Goal: Navigation & Orientation: Find specific page/section

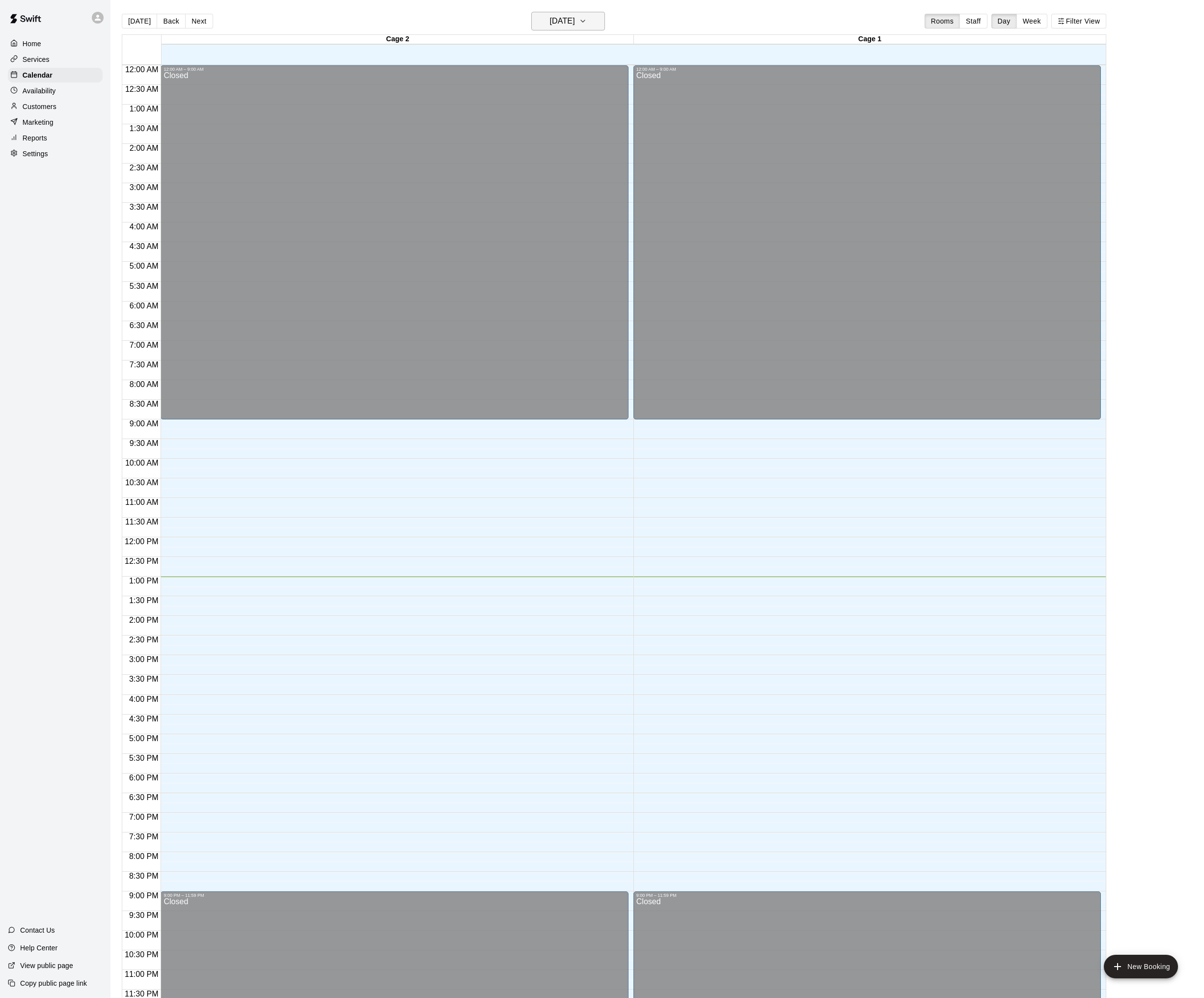
click at [575, 20] on h6 "[DATE]" at bounding box center [562, 21] width 25 height 14
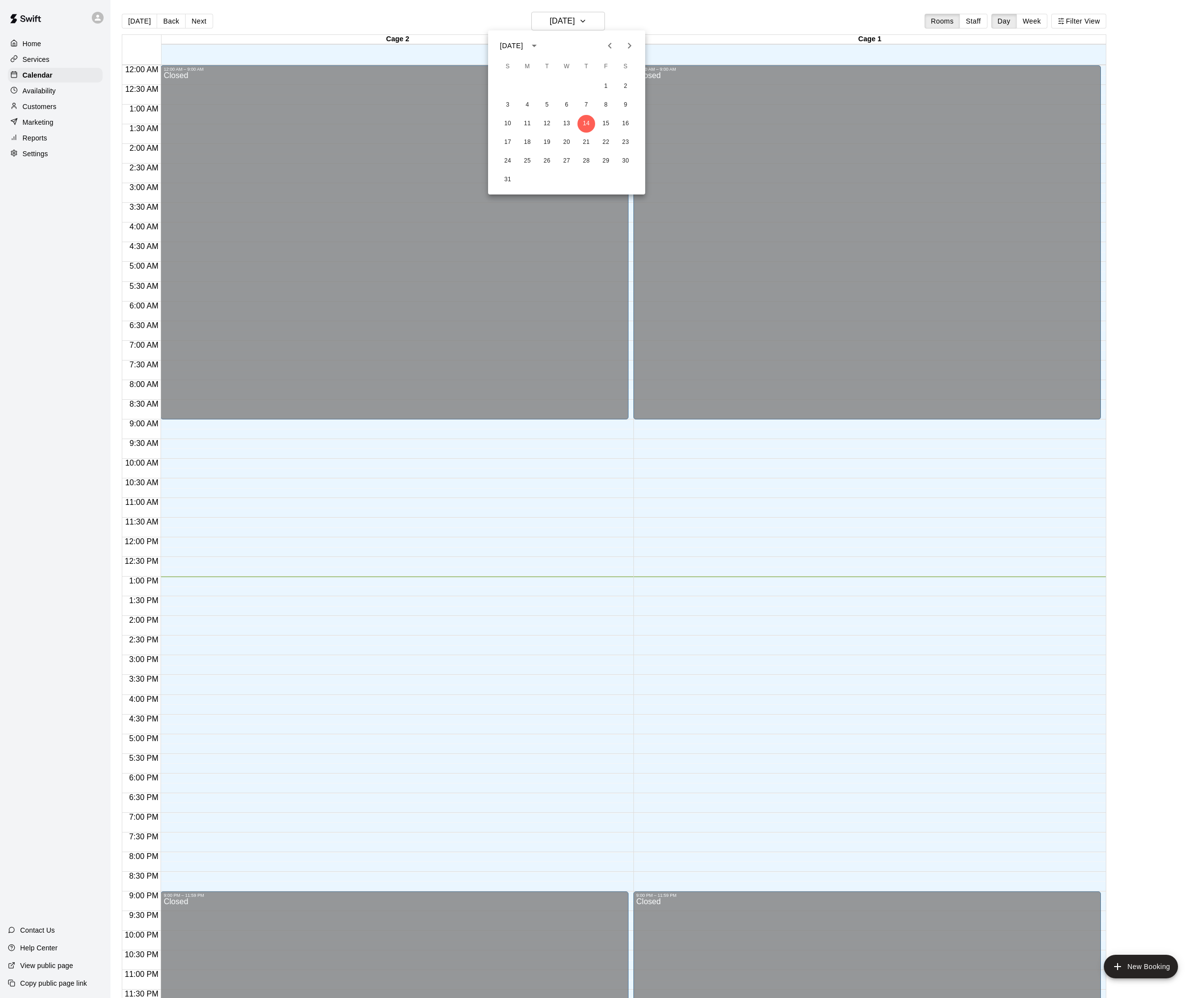
click at [642, 10] on div at bounding box center [602, 499] width 1204 height 998
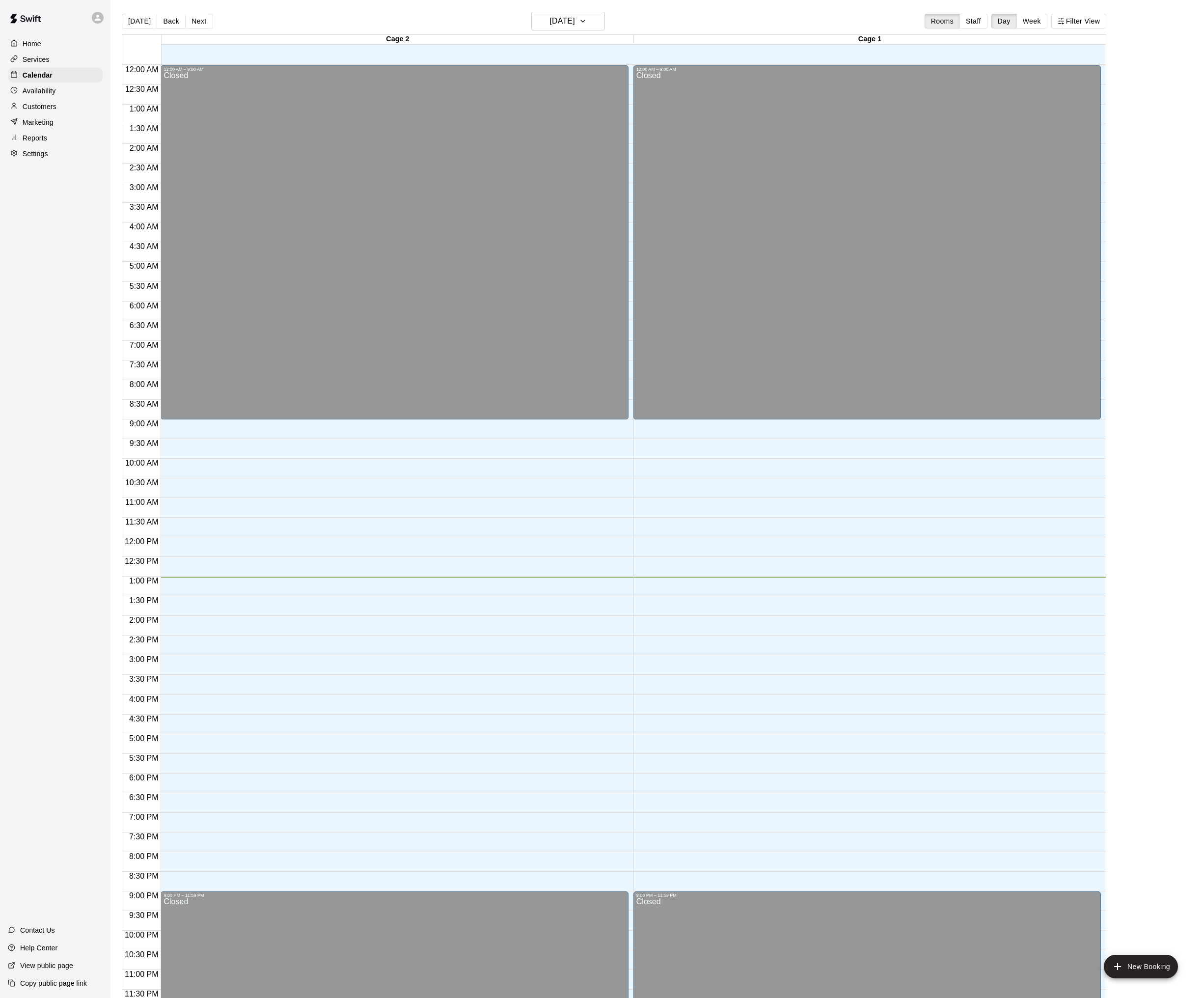
click at [566, 10] on main "[DATE] Back [DATE][DATE] Rooms Staff Day Week Filter View Cage 2 14 Thu Cage 1 …" at bounding box center [657, 507] width 1093 height 1014
click at [568, 20] on h6 "[DATE]" at bounding box center [562, 21] width 25 height 14
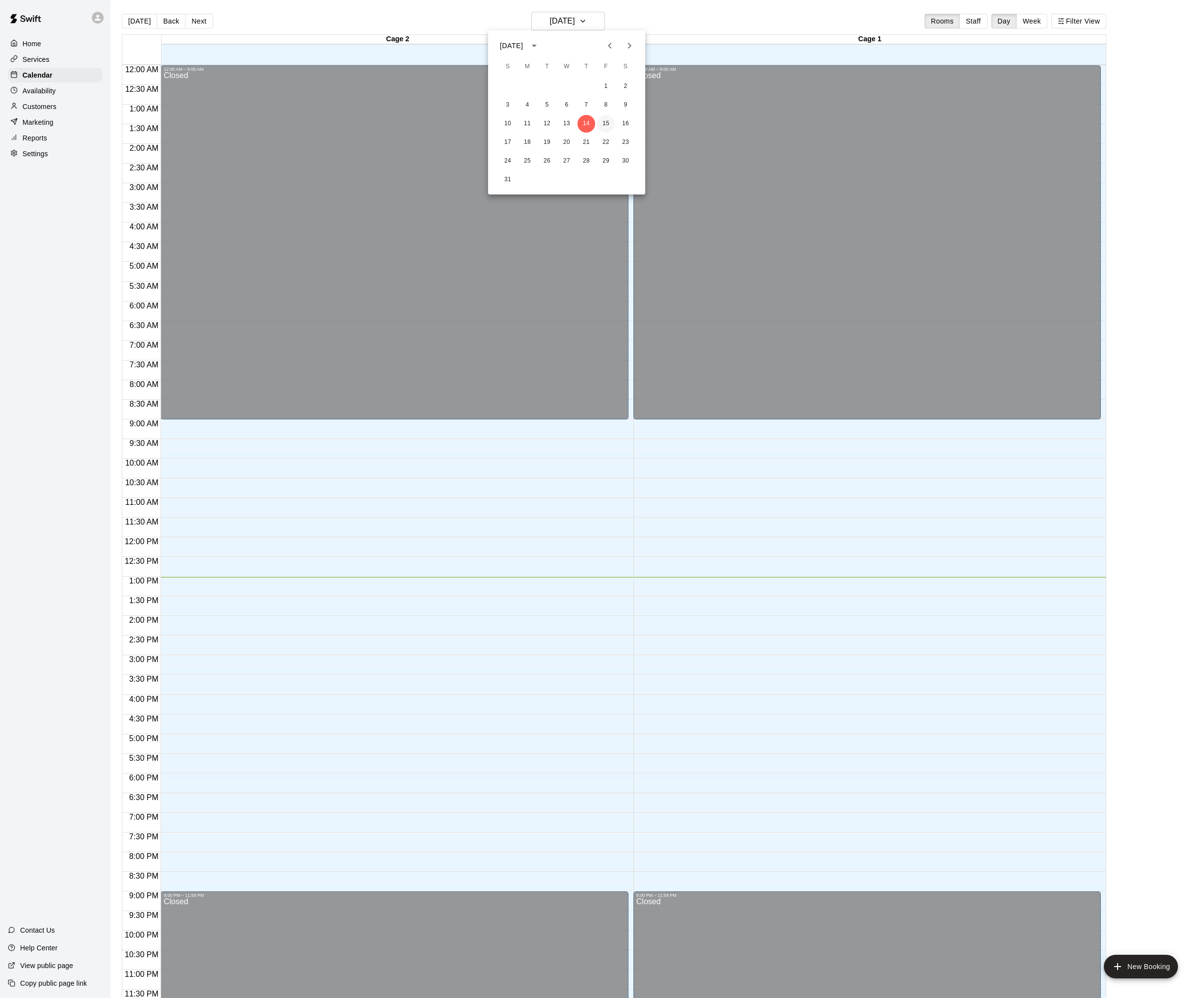
click at [607, 122] on button "15" at bounding box center [606, 124] width 18 height 18
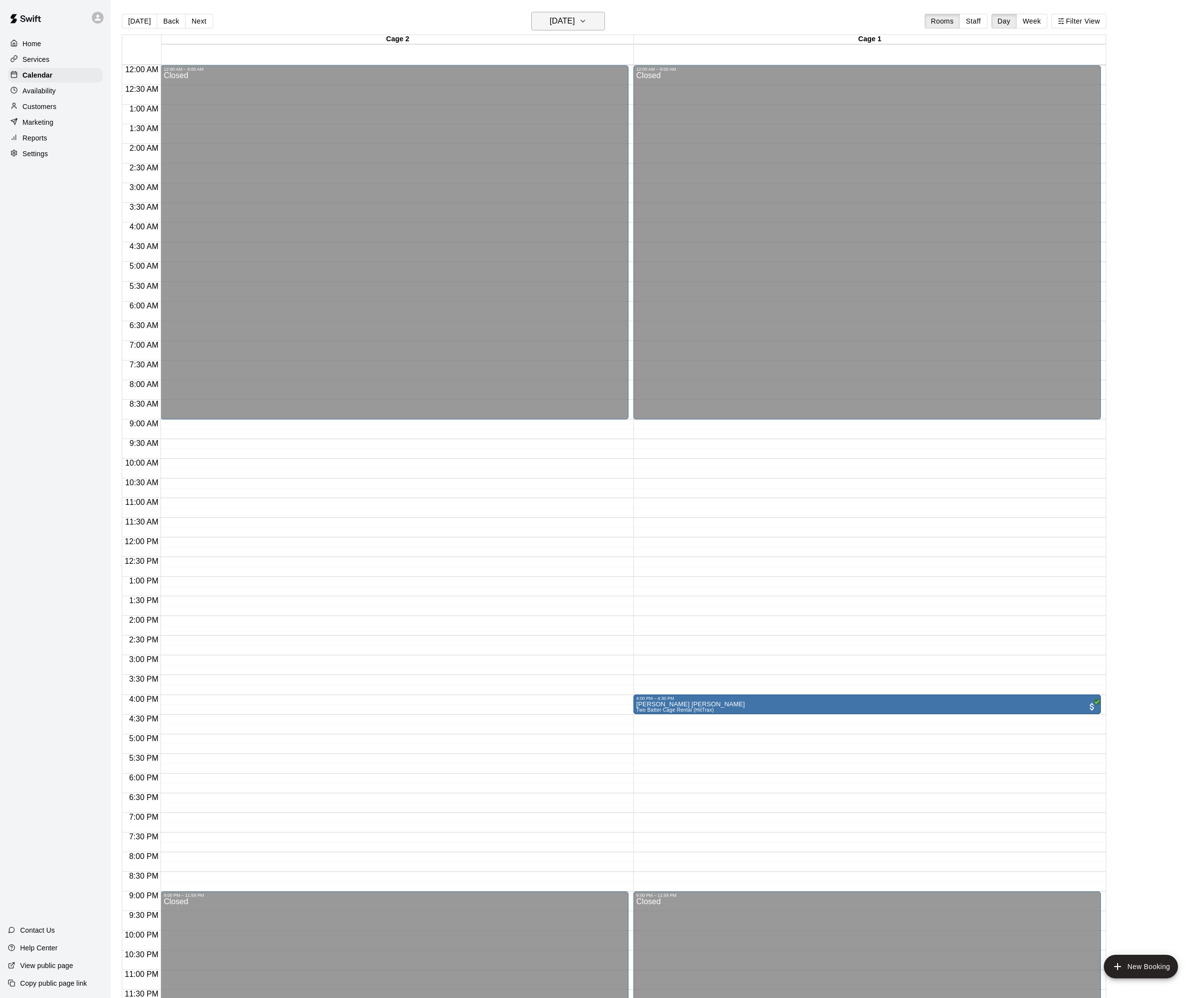
click at [586, 22] on button "[DATE]" at bounding box center [568, 20] width 73 height 18
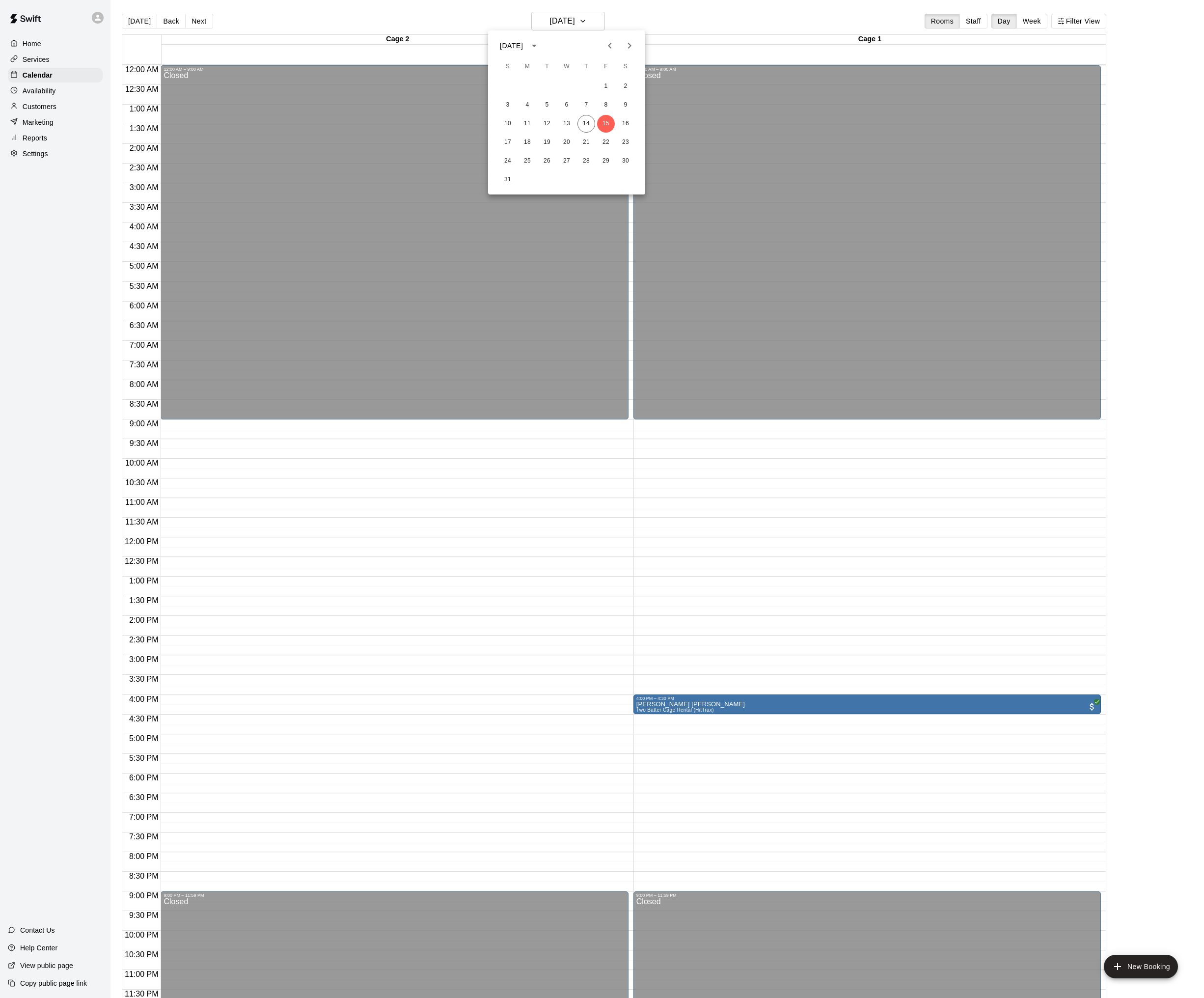
click at [690, 36] on div at bounding box center [602, 499] width 1204 height 998
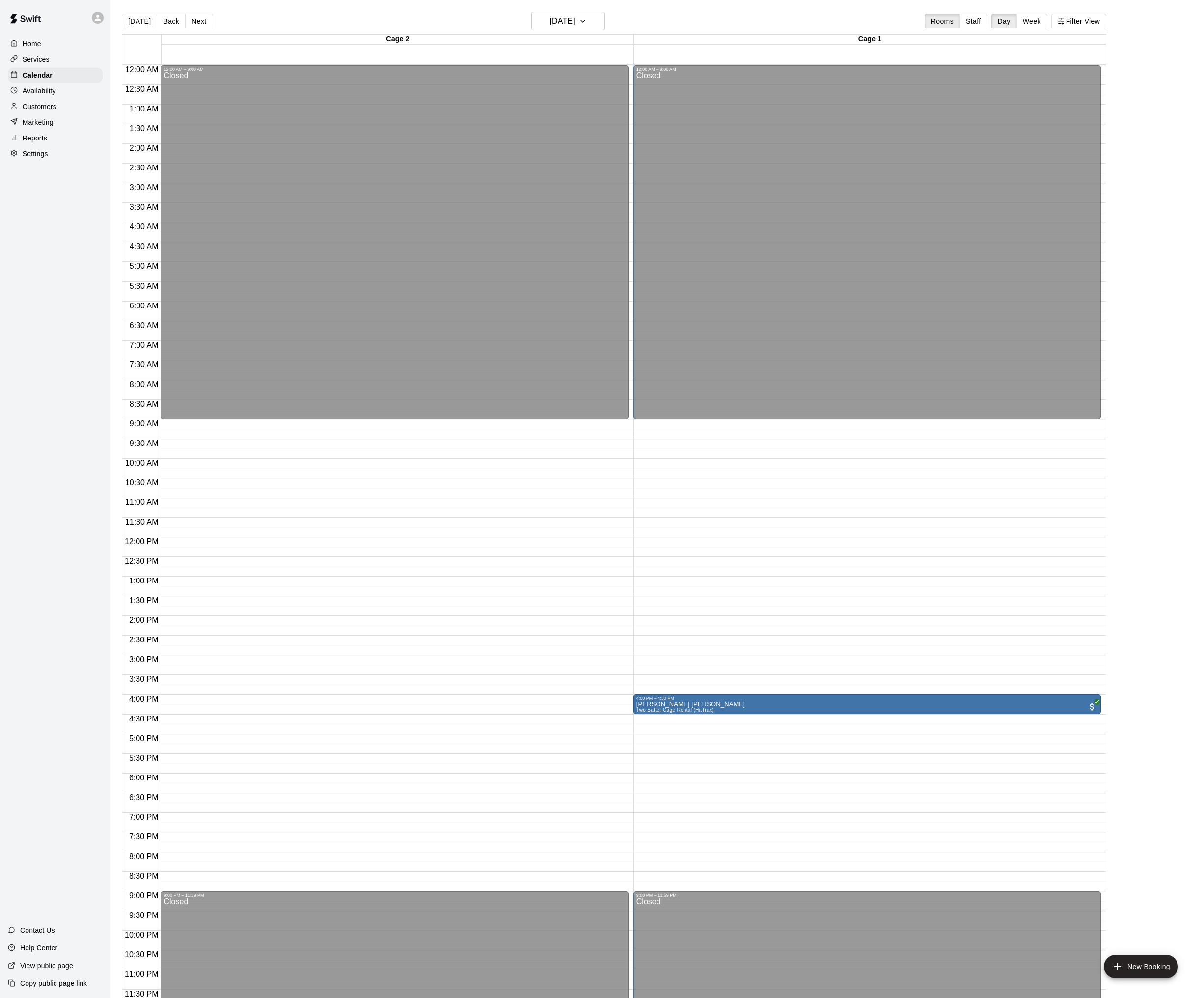
click at [606, 20] on div "[DATE] Back [DATE][DATE] Rooms Staff Day Week Filter View" at bounding box center [613, 22] width 984 height 22
click at [597, 20] on button "[DATE]" at bounding box center [568, 20] width 73 height 18
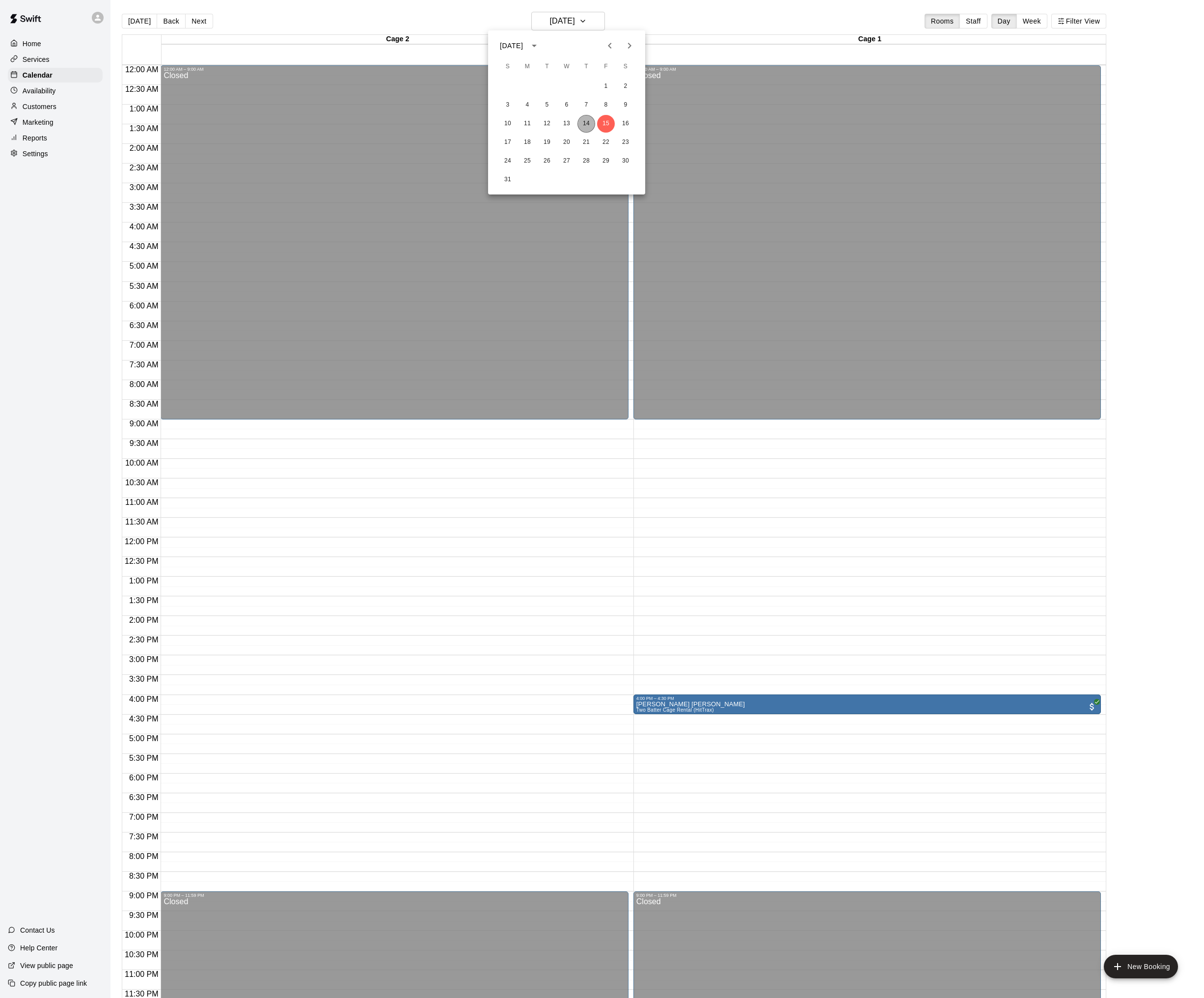
click at [587, 123] on button "14" at bounding box center [586, 124] width 18 height 18
